Goal: Check status: Check status

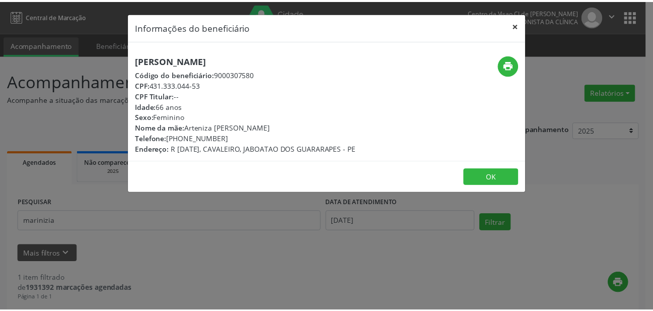
scroll to position [151, 0]
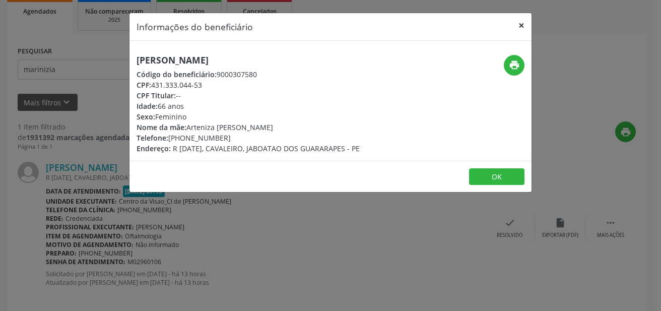
click at [519, 24] on button "×" at bounding box center [521, 25] width 20 height 25
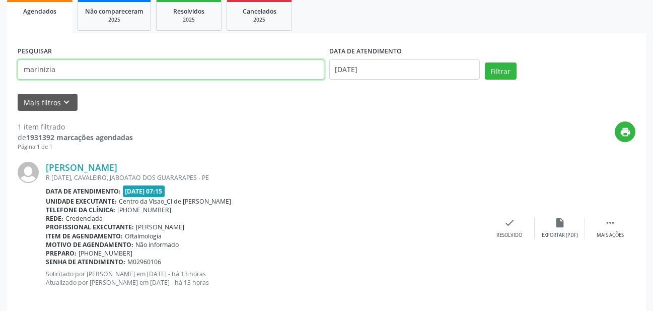
click at [94, 68] on input "marinizia" at bounding box center [171, 69] width 307 height 20
type input "m"
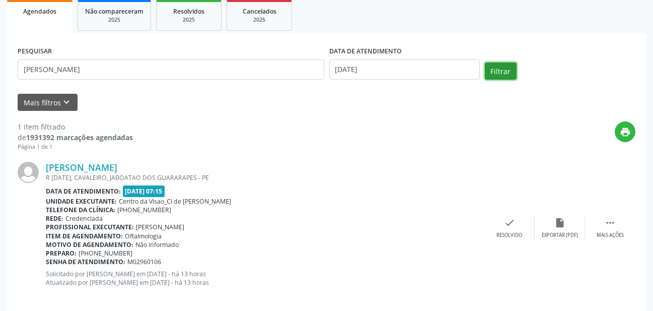
click at [497, 72] on button "Filtrar" at bounding box center [501, 70] width 32 height 17
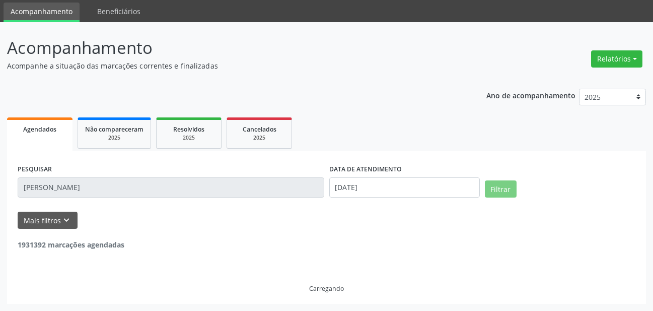
scroll to position [1, 0]
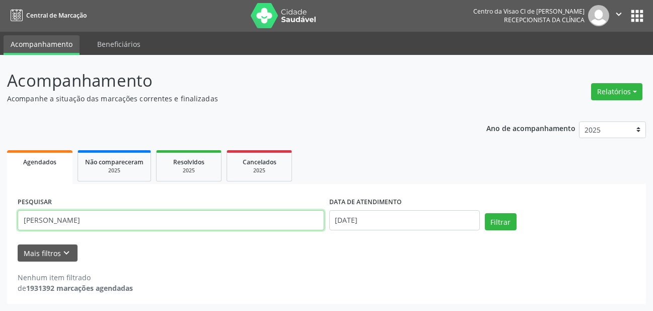
click at [116, 225] on input "[PERSON_NAME]" at bounding box center [171, 220] width 307 height 20
type input "c"
type input "carmem"
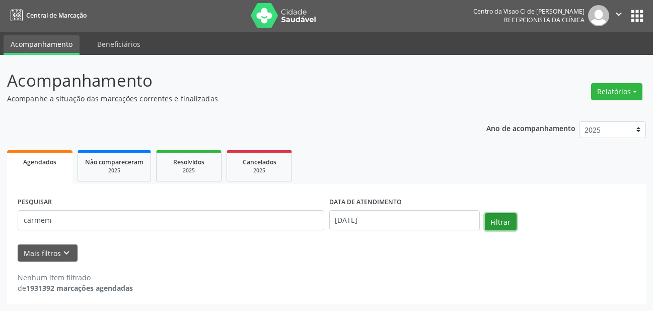
click at [501, 226] on button "Filtrar" at bounding box center [501, 221] width 32 height 17
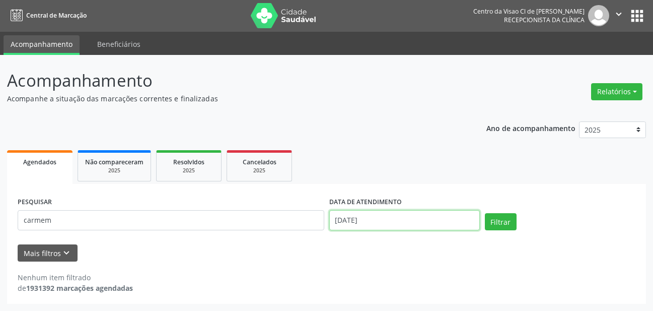
click at [367, 222] on input "[DATE]" at bounding box center [404, 220] width 151 height 20
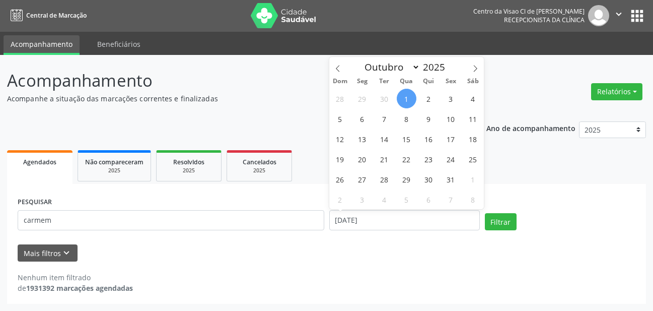
click at [401, 98] on span "1" at bounding box center [407, 99] width 20 height 20
type input "[DATE]"
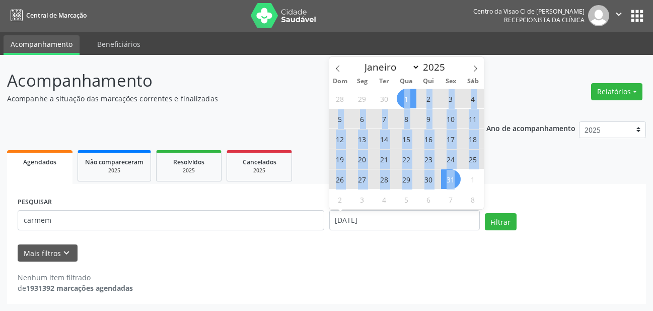
drag, startPoint x: 401, startPoint y: 98, endPoint x: 447, endPoint y: 184, distance: 98.2
click at [447, 184] on div "28 29 30 1 2 3 4 5 6 7 8 9 10 11 12 13 14 15 16 17 18 19 20 21 22 23 24 25 26 2…" at bounding box center [406, 148] width 155 height 121
click at [447, 184] on span "31" at bounding box center [451, 179] width 20 height 20
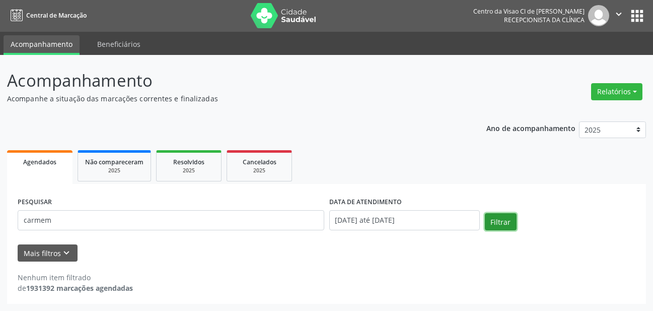
click at [508, 221] on button "Filtrar" at bounding box center [501, 221] width 32 height 17
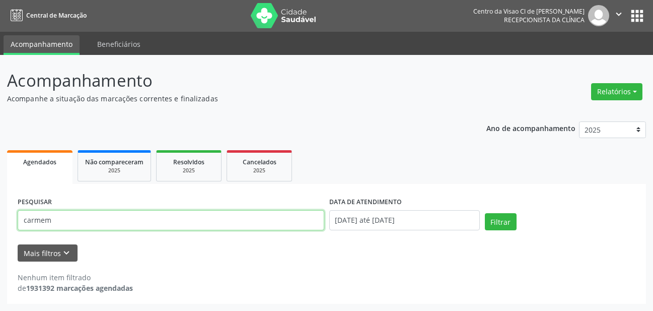
click at [113, 226] on input "carmem" at bounding box center [171, 220] width 307 height 20
type input "carmem maria"
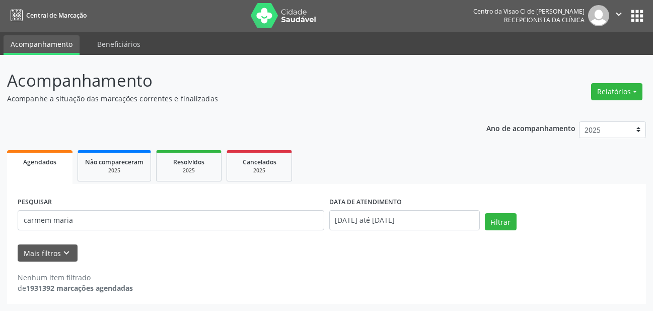
click at [481, 226] on div "DATA DE ATENDIMENTO [DATE] até [DATE]" at bounding box center [405, 215] width 156 height 43
click at [506, 223] on button "Filtrar" at bounding box center [501, 221] width 32 height 17
